Goal: Navigation & Orientation: Find specific page/section

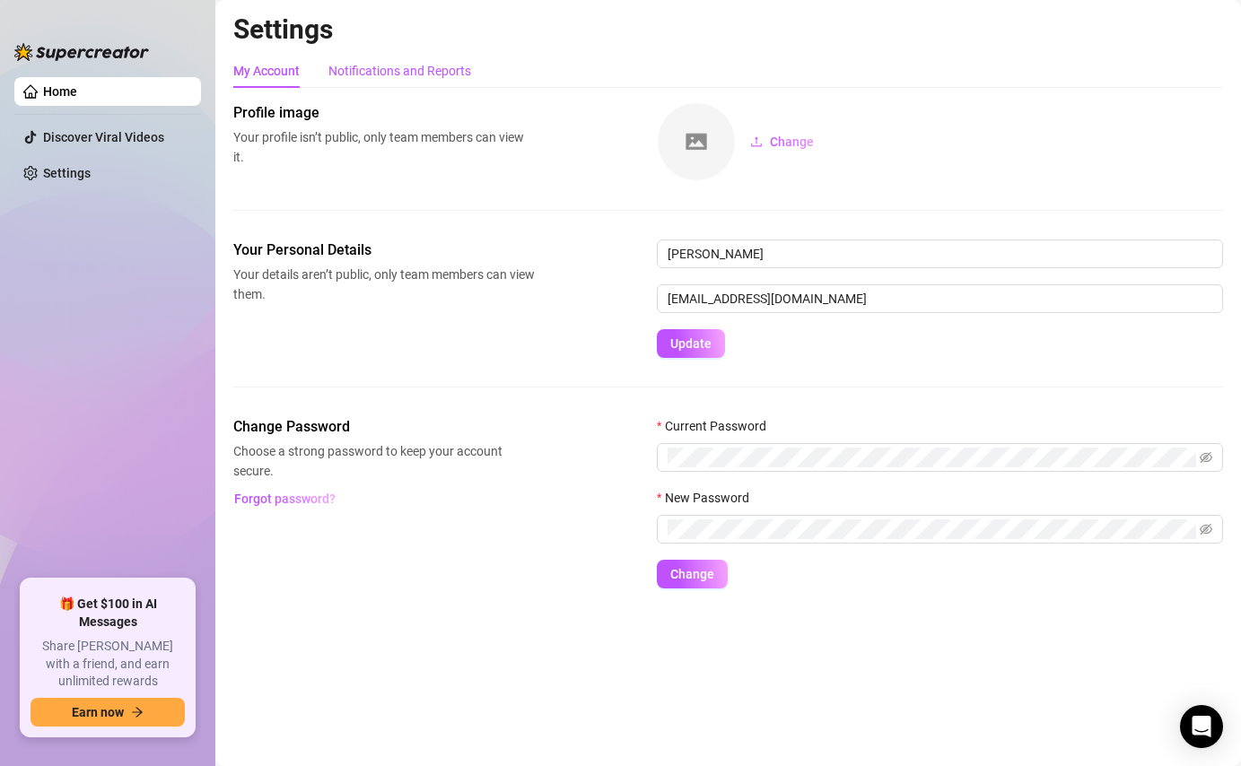
click at [385, 77] on div "Notifications and Reports" at bounding box center [399, 71] width 143 height 20
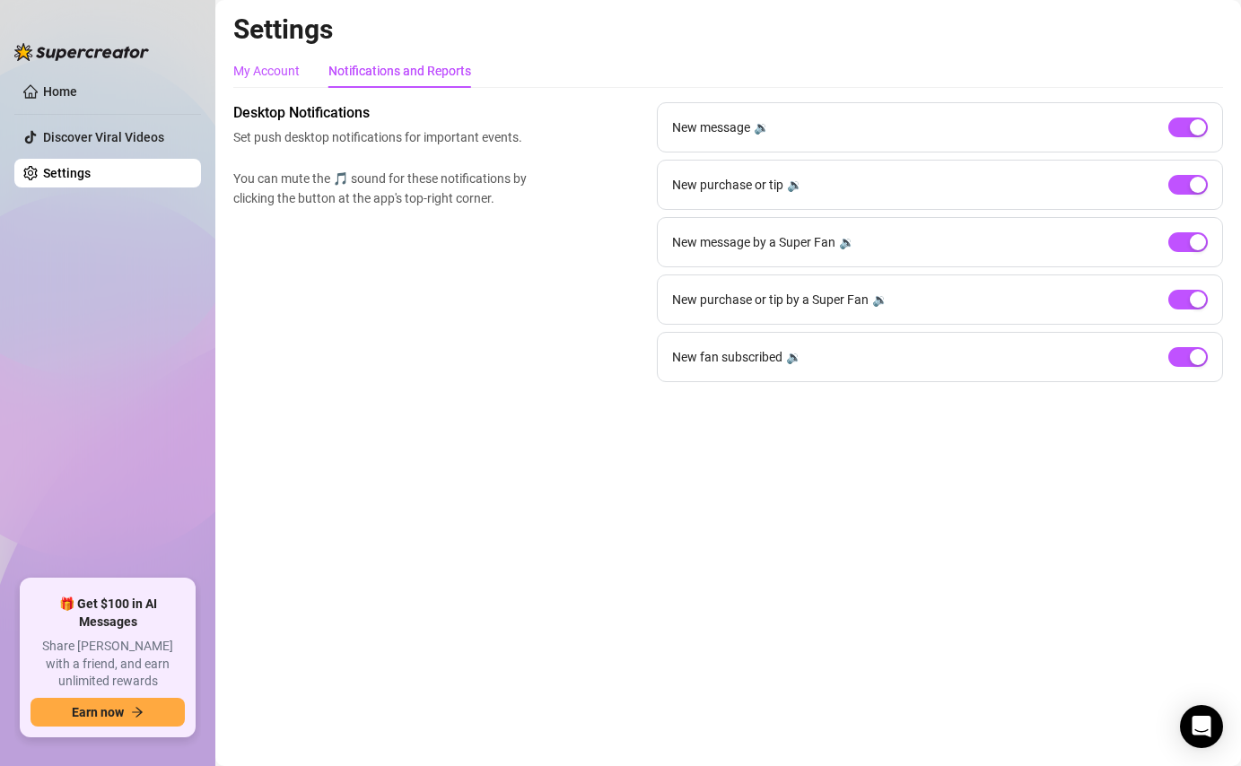
click at [284, 75] on div "My Account" at bounding box center [266, 71] width 66 height 20
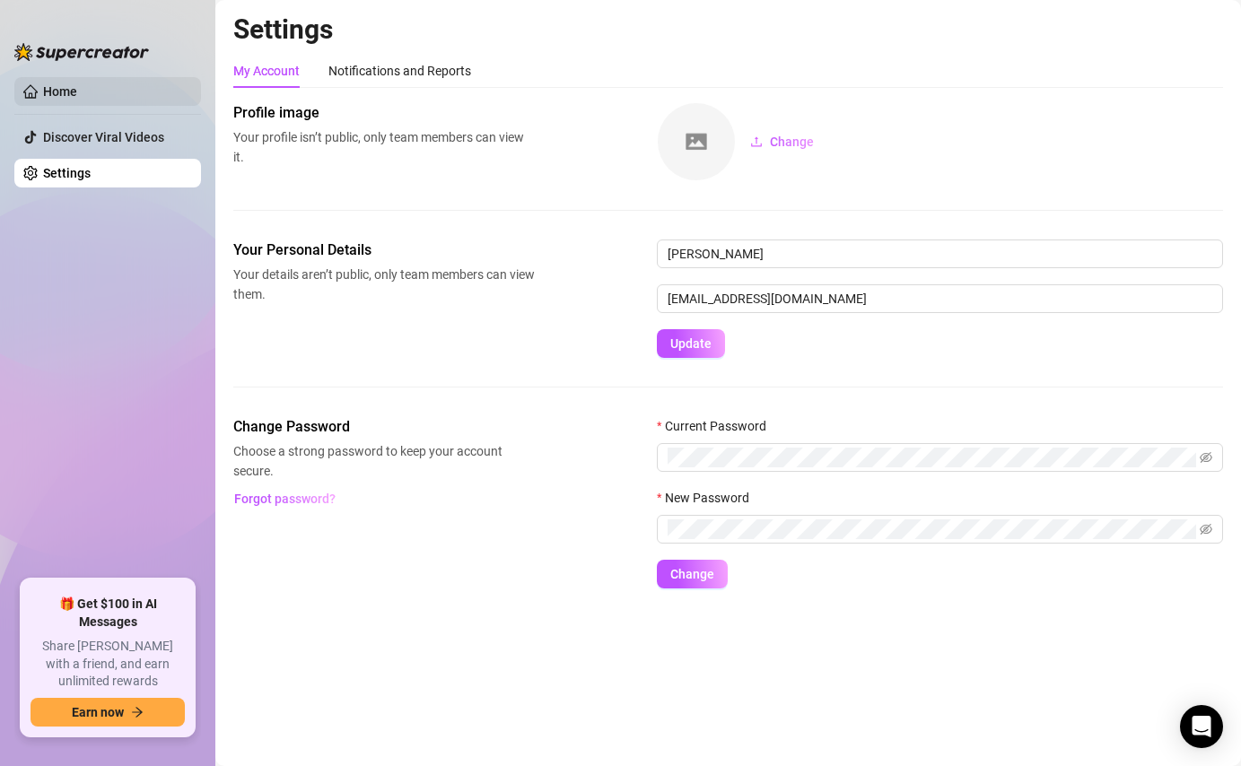
click at [77, 91] on link "Home" at bounding box center [60, 91] width 34 height 14
